Goal: Check status: Check status

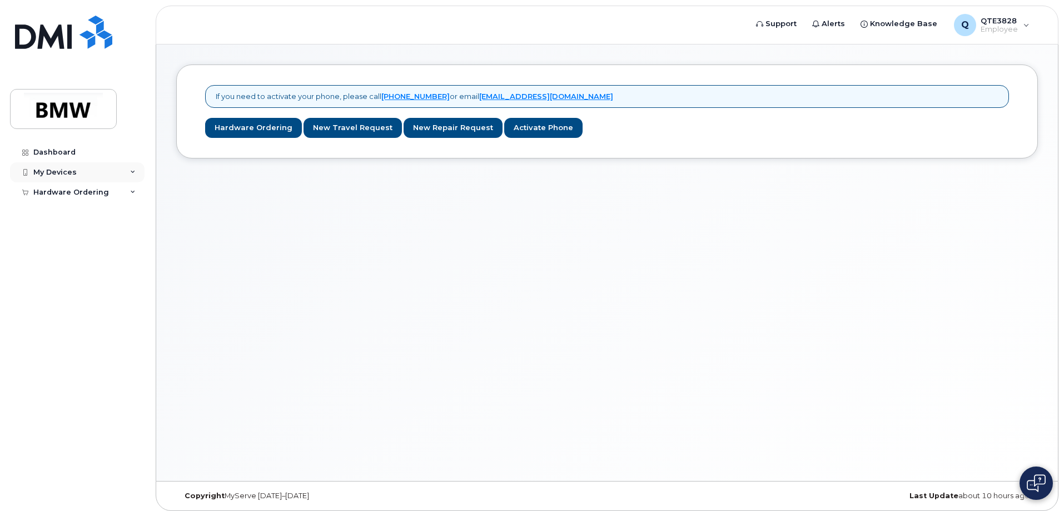
click at [131, 178] on div "My Devices" at bounding box center [77, 172] width 134 height 20
click at [117, 210] on div "Hardware Ordering" at bounding box center [77, 213] width 134 height 20
click at [88, 233] on link "My Orders" at bounding box center [86, 233] width 115 height 21
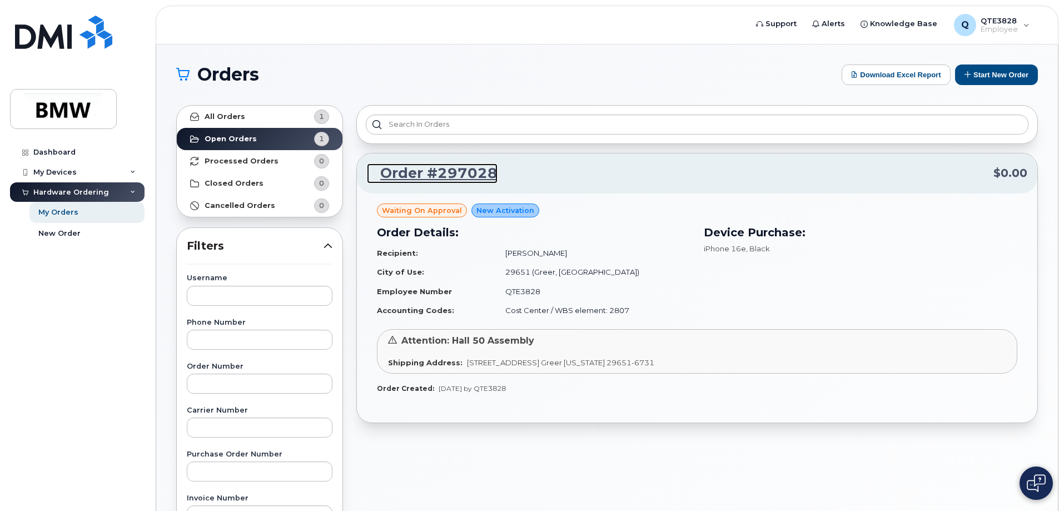
click at [416, 176] on link "Order #297028" at bounding box center [432, 173] width 131 height 20
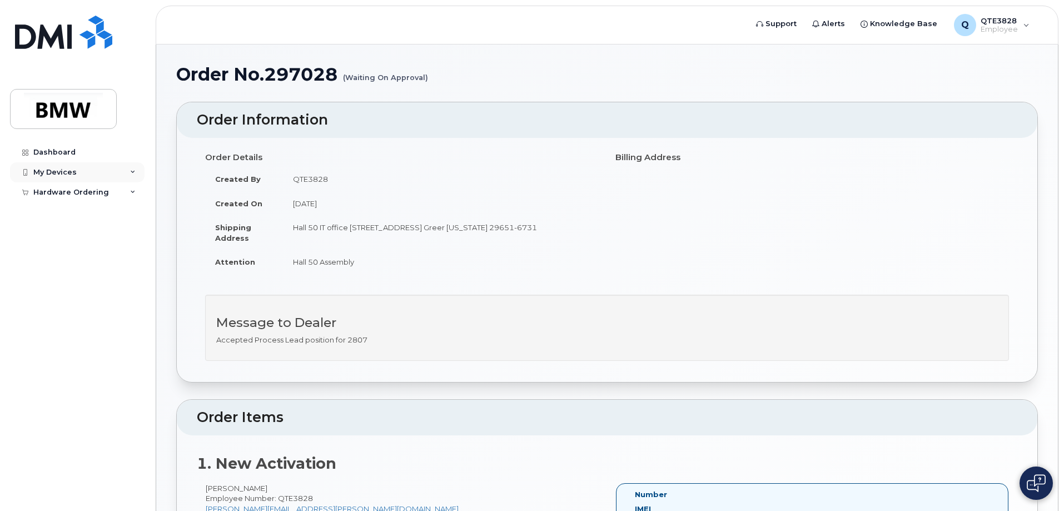
click at [72, 176] on div "My Devices" at bounding box center [54, 172] width 43 height 9
click at [98, 196] on link "Add Device" at bounding box center [86, 192] width 115 height 21
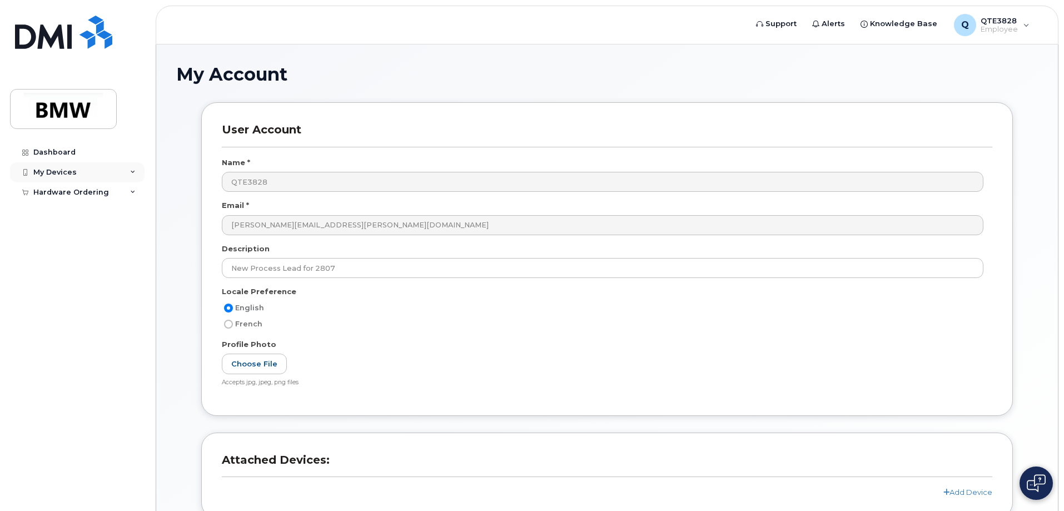
click at [62, 173] on div "My Devices" at bounding box center [54, 172] width 43 height 9
click at [67, 174] on div "My Devices" at bounding box center [54, 172] width 43 height 9
click at [64, 207] on div "Hardware Ordering" at bounding box center [77, 213] width 134 height 20
click at [60, 231] on div "My Orders" at bounding box center [58, 233] width 40 height 10
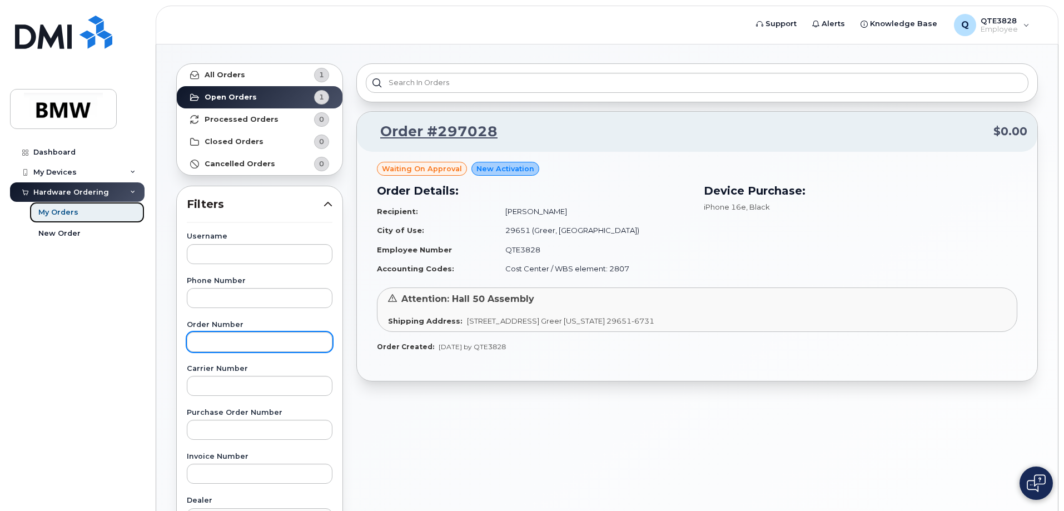
scroll to position [56, 0]
